Goal: Transaction & Acquisition: Purchase product/service

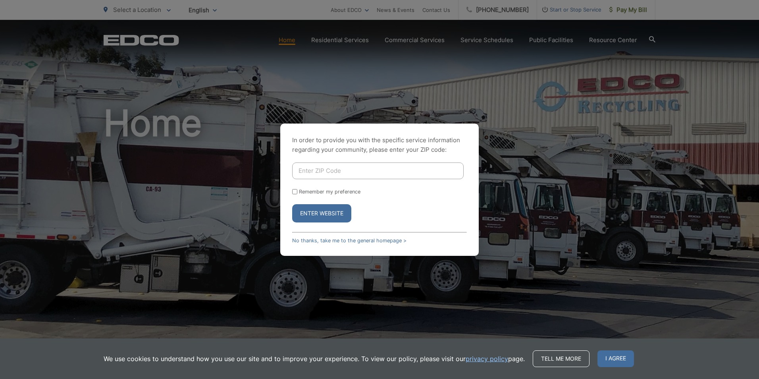
click at [305, 170] on input "Enter ZIP Code" at bounding box center [378, 170] width 172 height 17
type input "92037"
click at [318, 212] on button "Enter Website" at bounding box center [321, 213] width 59 height 18
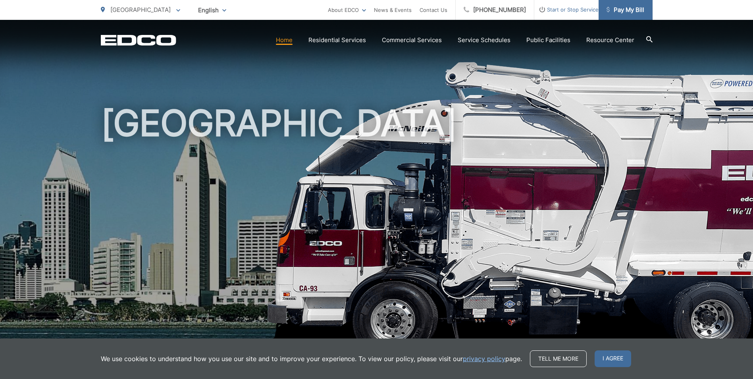
click at [630, 9] on span "Pay My Bill" at bounding box center [626, 10] width 38 height 10
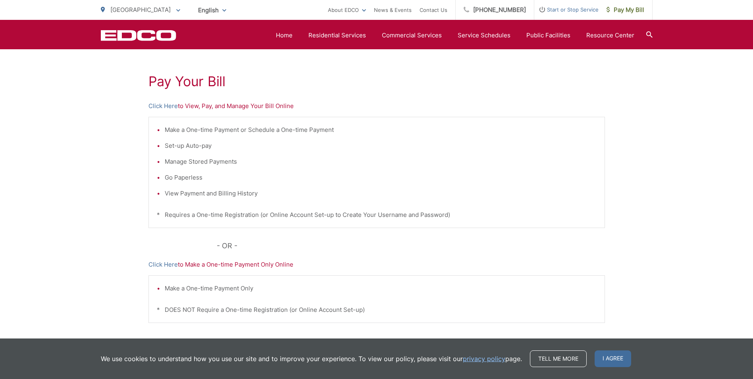
scroll to position [119, 0]
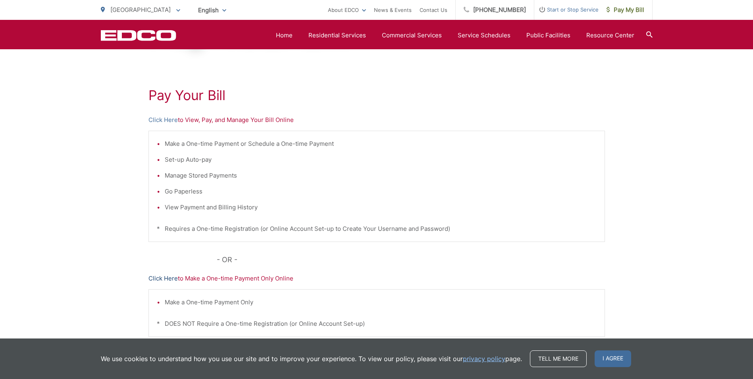
click at [156, 276] on link "Click Here" at bounding box center [162, 279] width 29 height 10
